Goal: Find specific page/section: Find specific page/section

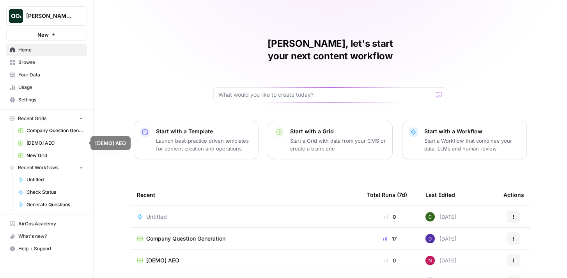
click at [51, 142] on span "[DEMO] AEO" at bounding box center [55, 143] width 57 height 7
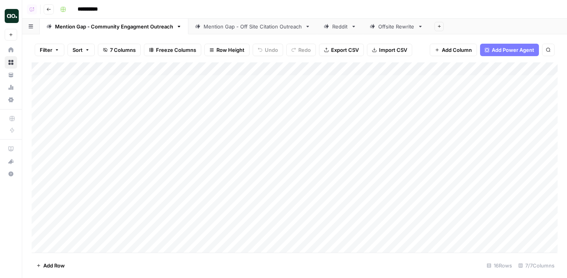
click at [273, 31] on link "Mention Gap - Off Site Citation Outreach" at bounding box center [252, 27] width 129 height 16
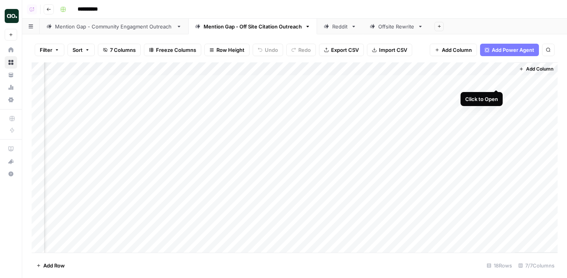
click at [496, 81] on div "Add Column" at bounding box center [295, 157] width 526 height 190
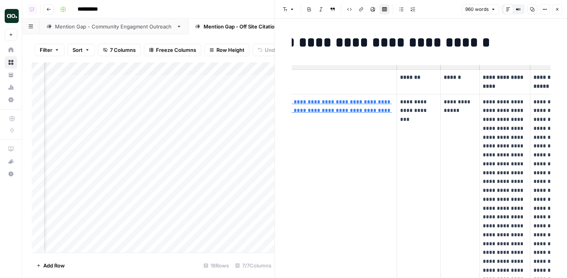
scroll to position [0, 61]
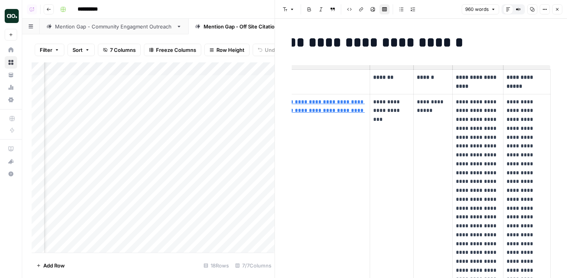
click at [557, 8] on icon "button" at bounding box center [557, 9] width 5 height 5
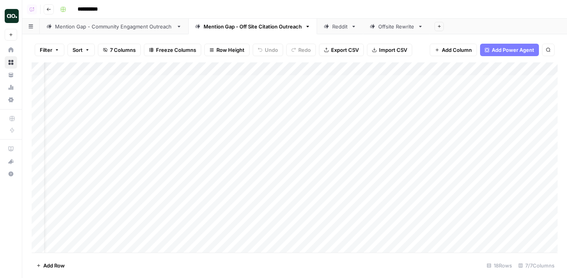
scroll to position [0, 153]
click at [496, 82] on div "Add Column" at bounding box center [295, 157] width 526 height 190
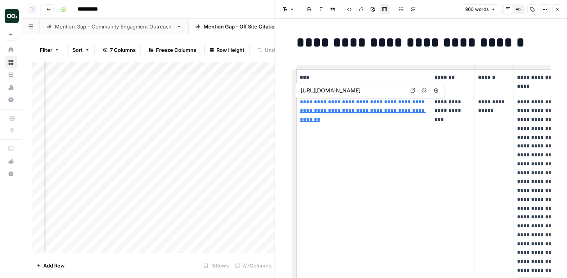
scroll to position [0, 61]
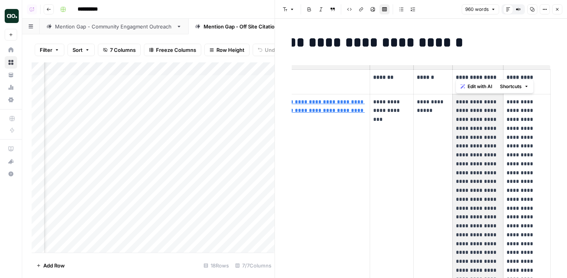
drag, startPoint x: 464, startPoint y: 103, endPoint x: 464, endPoint y: 217, distance: 114.2
click at [533, 133] on p "**********" at bounding box center [526, 279] width 41 height 364
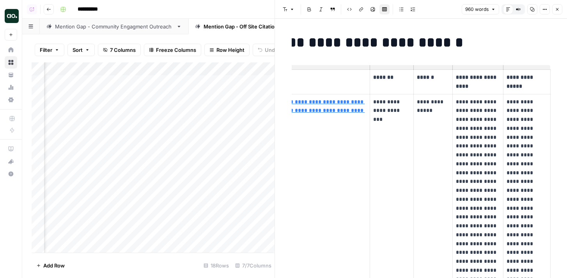
click at [560, 8] on button "Close" at bounding box center [557, 9] width 10 height 10
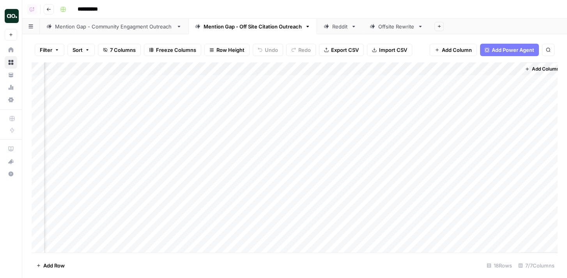
scroll to position [0, 144]
click at [343, 27] on div "Reddit" at bounding box center [340, 27] width 16 height 8
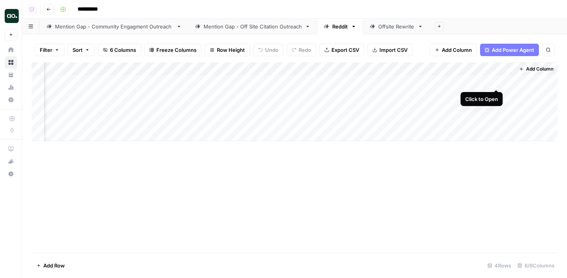
click at [497, 80] on div "Add Column" at bounding box center [295, 101] width 526 height 79
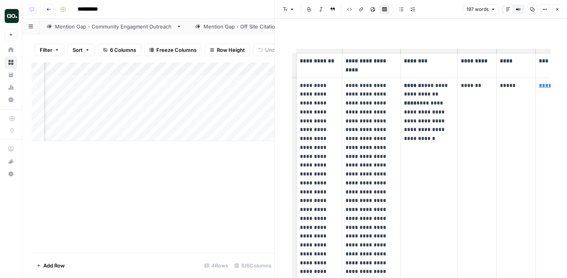
click at [557, 12] on button "Close" at bounding box center [557, 9] width 10 height 10
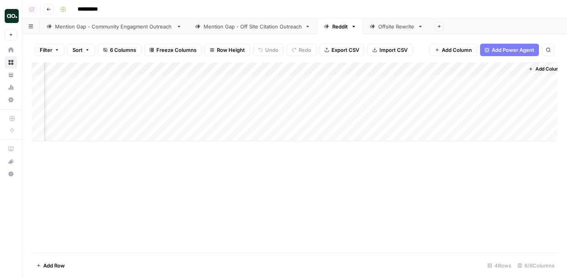
scroll to position [0, 85]
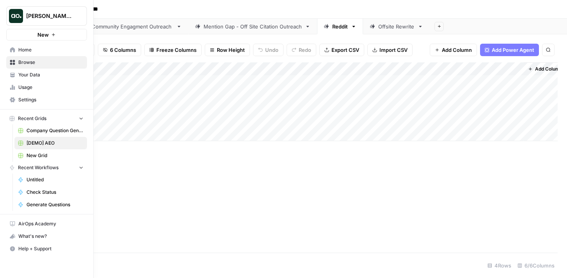
click at [14, 16] on img "Workspace: Dillon Test" at bounding box center [16, 16] width 14 height 14
type input "upwor"
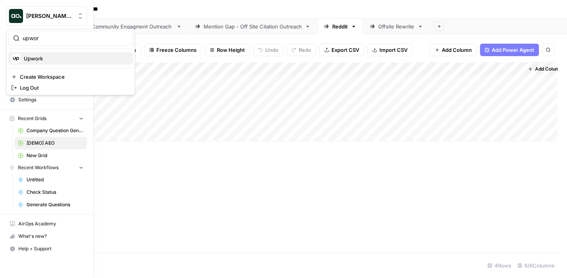
click at [38, 58] on span "Upwork" at bounding box center [75, 59] width 103 height 8
